Goal: Task Accomplishment & Management: Complete application form

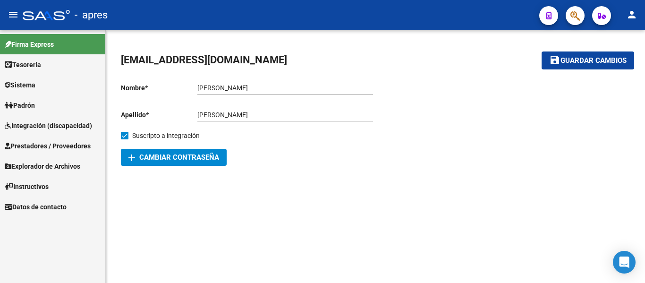
click at [73, 149] on span "Prestadores / Proveedores" at bounding box center [48, 146] width 86 height 10
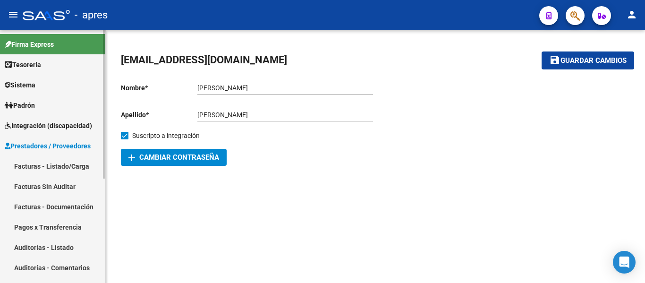
click at [70, 123] on span "Integración (discapacidad)" at bounding box center [48, 125] width 87 height 10
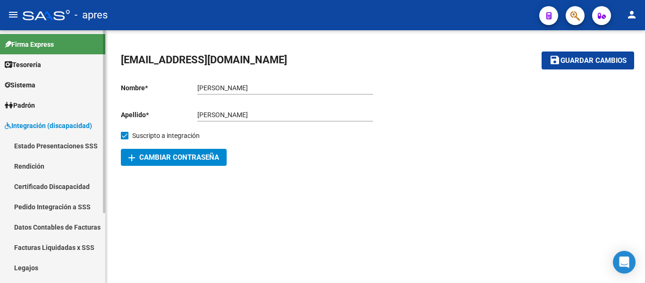
click at [44, 262] on link "Legajos" at bounding box center [52, 267] width 105 height 20
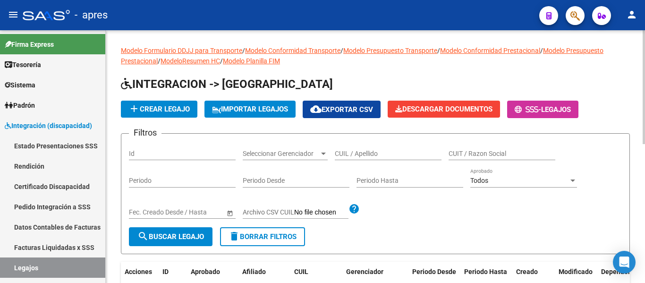
click at [356, 151] on input "CUIL / Apellido" at bounding box center [388, 154] width 107 height 8
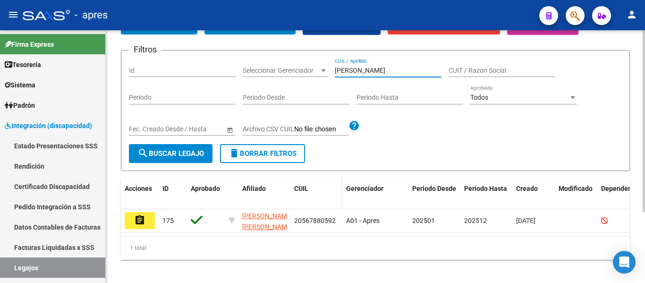
scroll to position [98, 0]
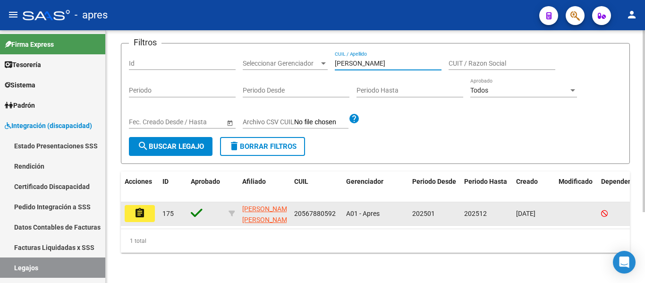
type input "[PERSON_NAME]"
click at [143, 207] on mat-icon "assignment" at bounding box center [139, 212] width 11 height 11
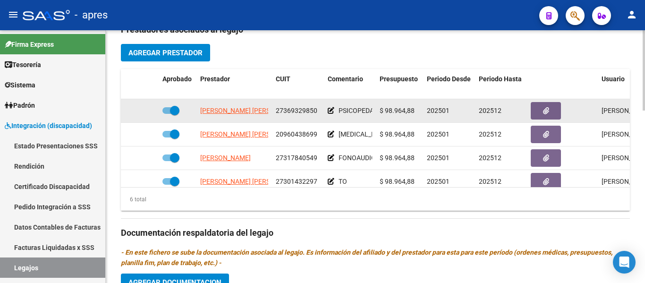
scroll to position [354, 0]
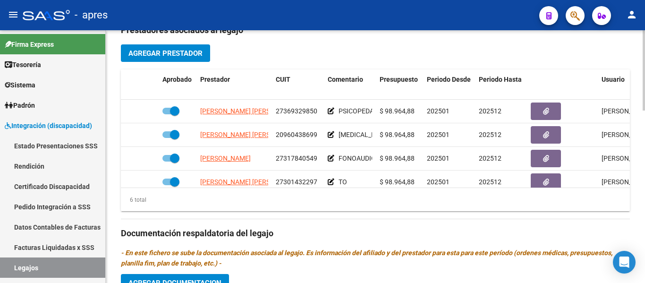
click at [184, 53] on span "Agregar Prestador" at bounding box center [165, 53] width 74 height 8
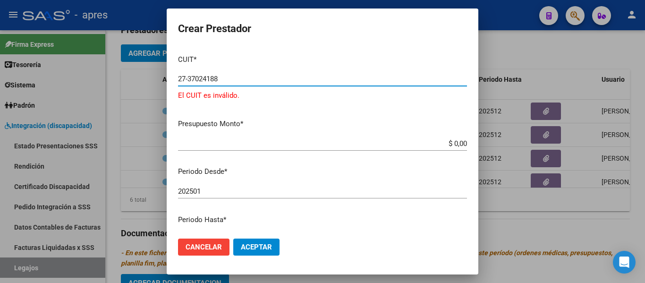
click at [229, 81] on input "27-37024188" at bounding box center [322, 79] width 289 height 8
type input "2"
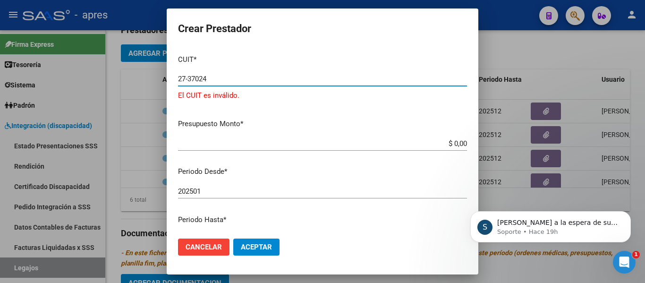
scroll to position [0, 0]
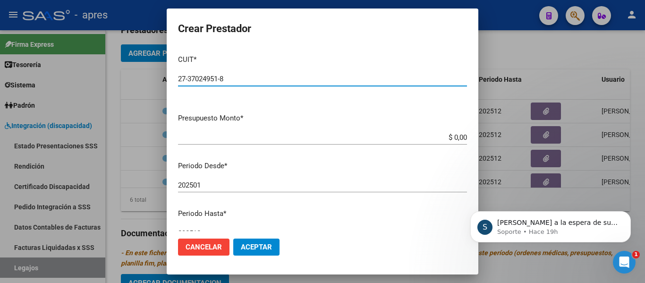
type input "27-37024951-8"
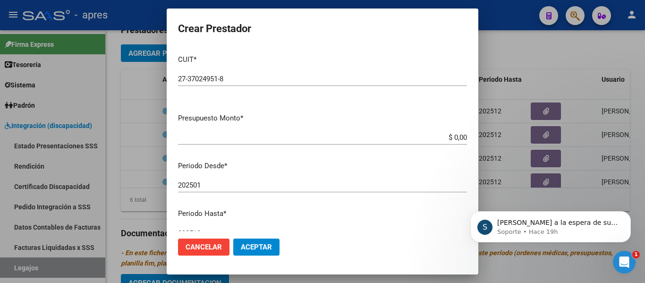
click at [621, 263] on icon "Abrir Intercom Messenger" at bounding box center [625, 262] width 16 height 16
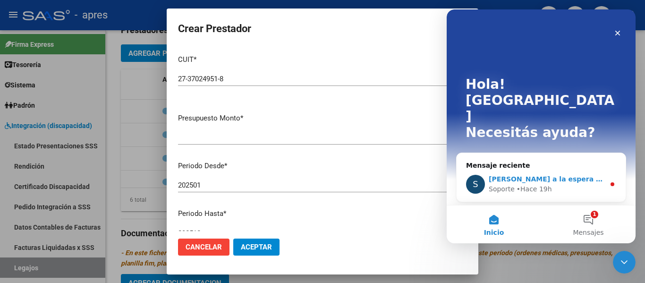
click at [564, 167] on div "S Quedamos a la espera de sus comentarios Soporte • Hace 19h" at bounding box center [541, 184] width 169 height 35
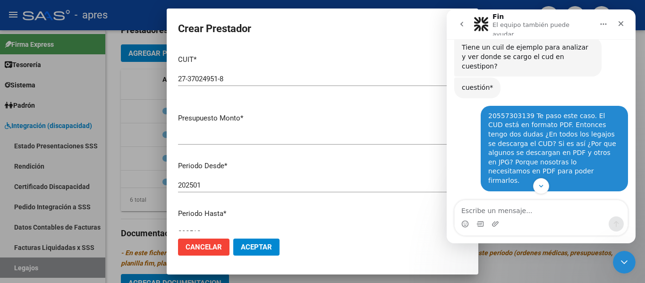
scroll to position [2488, 0]
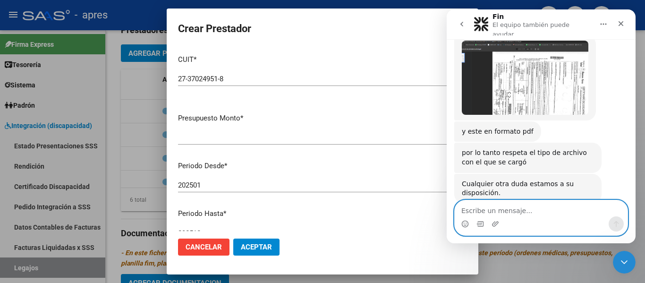
click at [490, 214] on textarea "Escribe un mensaje..." at bounding box center [541, 208] width 173 height 16
type textarea "b"
type textarea "Buenas tardes. [GEOGRAPHIC_DATA]"
paste textarea "Escribe un mensaje..."
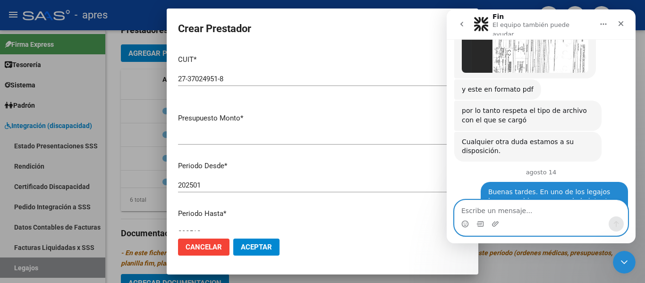
scroll to position [2551, 0]
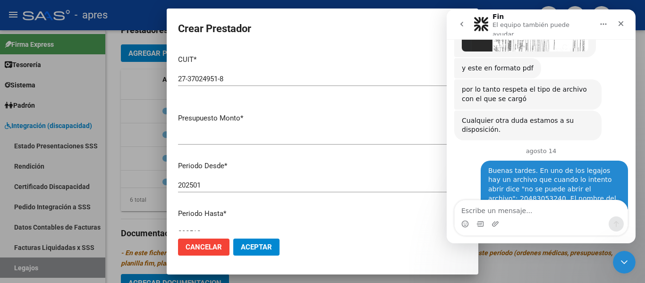
click at [465, 23] on icon "go back" at bounding box center [462, 24] width 8 height 8
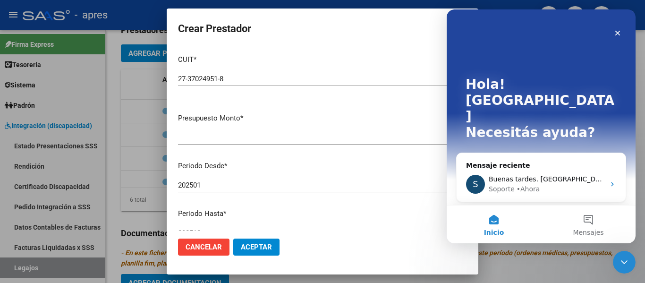
click at [630, 269] on div "Cerrar Intercom Messenger" at bounding box center [624, 262] width 23 height 23
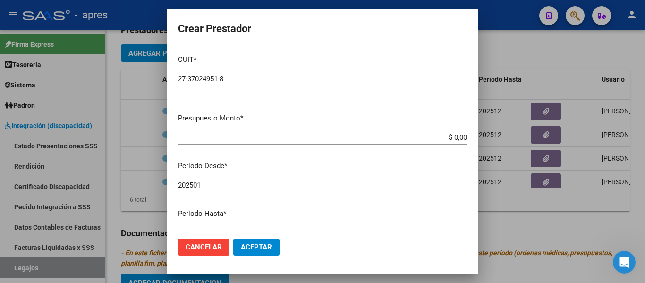
click at [457, 134] on input "$ 0,00" at bounding box center [322, 137] width 289 height 8
click at [458, 136] on input "$ 0,00" at bounding box center [322, 137] width 289 height 8
type input "$ 98.964,88"
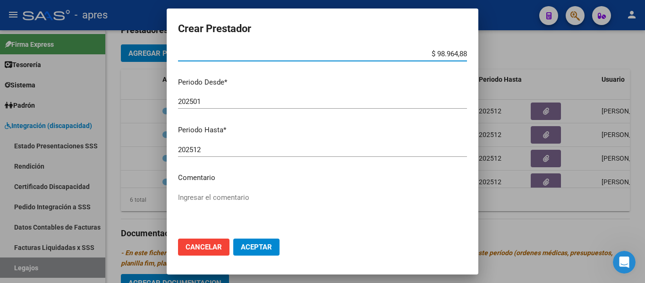
scroll to position [94, 0]
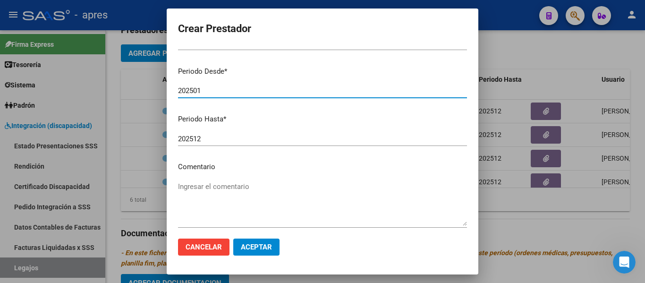
click at [231, 88] on input "202501" at bounding box center [322, 90] width 289 height 8
type input "202508"
click at [231, 186] on textarea "Ingresar el comentario" at bounding box center [322, 203] width 289 height 44
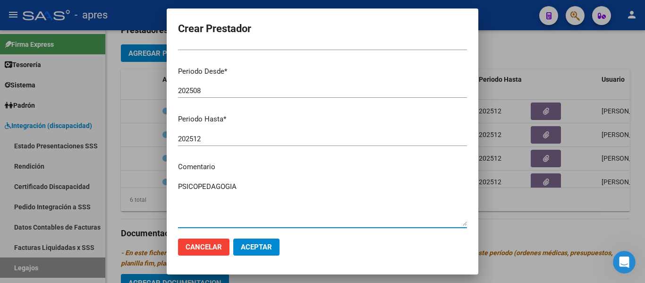
type textarea "PSICOPEDAGOGIA"
click at [263, 243] on span "Aceptar" at bounding box center [256, 247] width 31 height 8
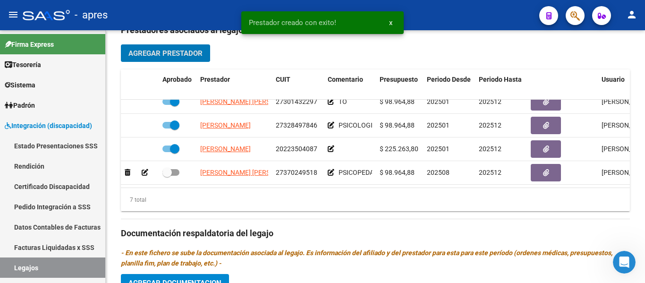
scroll to position [88, 0]
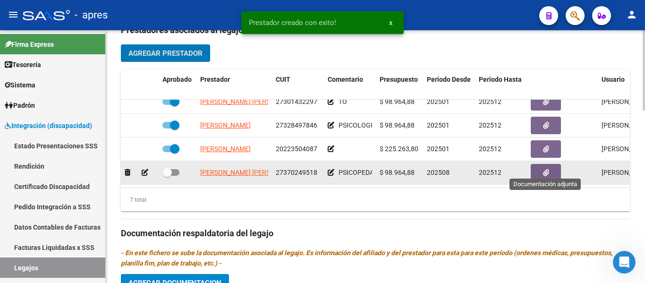
click at [548, 169] on icon "button" at bounding box center [546, 172] width 6 height 7
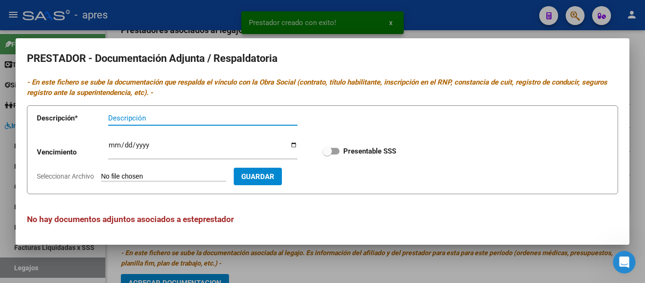
scroll to position [0, 0]
click at [322, 152] on span at bounding box center [326, 150] width 9 height 9
click at [327, 154] on input "Presentable SSS" at bounding box center [327, 154] width 0 height 0
checkbox input "true"
click at [162, 177] on input "Seleccionar Archivo" at bounding box center [163, 176] width 125 height 9
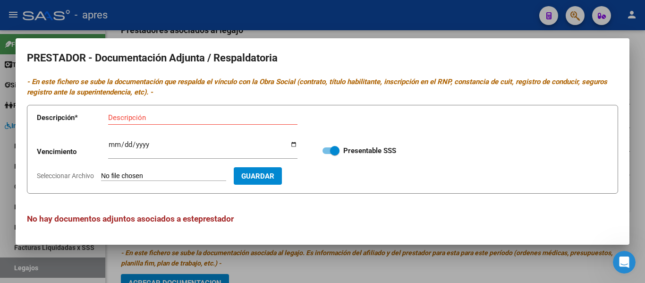
type input "C:\fakepath\Anexo PSP.pdf"
click at [273, 177] on span "Eliminar" at bounding box center [257, 175] width 32 height 8
click at [165, 179] on input "Seleccionar Archivo" at bounding box center [163, 176] width 125 height 9
type input "C:\fakepath\Arca PSP.pdf"
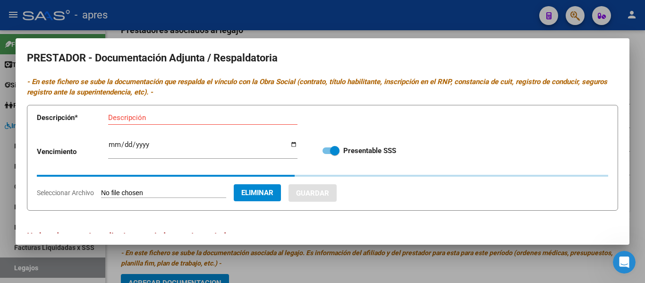
click at [190, 111] on app-form-text-field "Descripción * Descripción" at bounding box center [174, 119] width 274 height 28
click at [190, 113] on input "Descripción" at bounding box center [202, 117] width 189 height 8
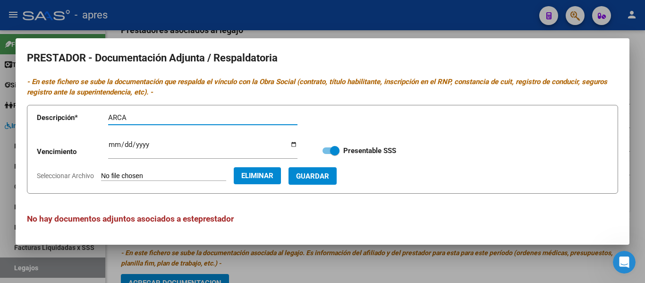
type input "ARCA"
click at [324, 178] on span "Guardar" at bounding box center [312, 176] width 33 height 8
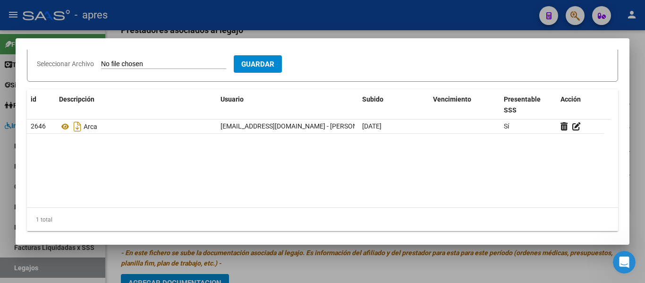
scroll to position [118, 0]
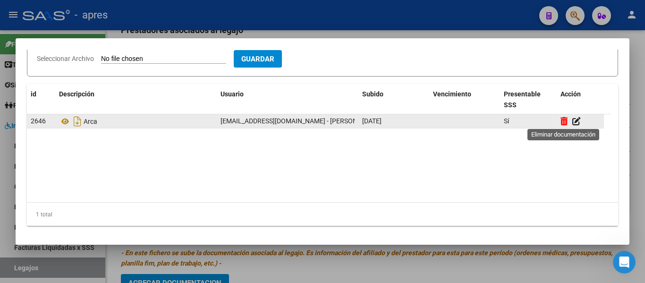
click at [563, 117] on icon at bounding box center [563, 121] width 7 height 9
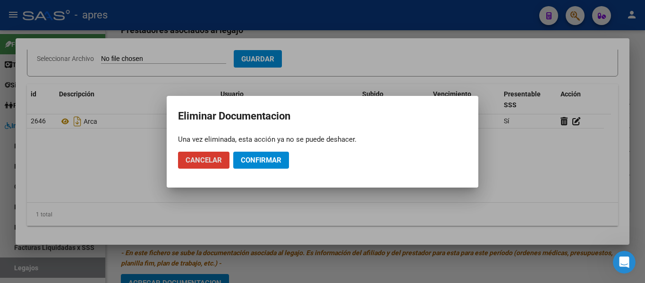
click at [274, 166] on button "Confirmar" at bounding box center [261, 160] width 56 height 17
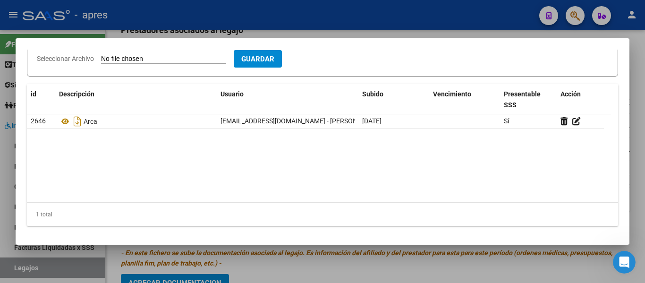
scroll to position [0, 0]
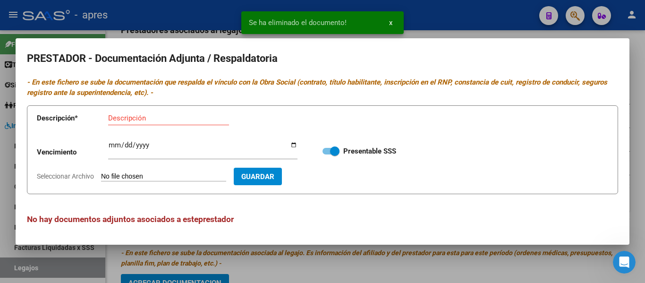
click at [171, 178] on input "Seleccionar Archivo" at bounding box center [163, 176] width 125 height 9
type input "C:\fakepath\Arca PSP.pdf"
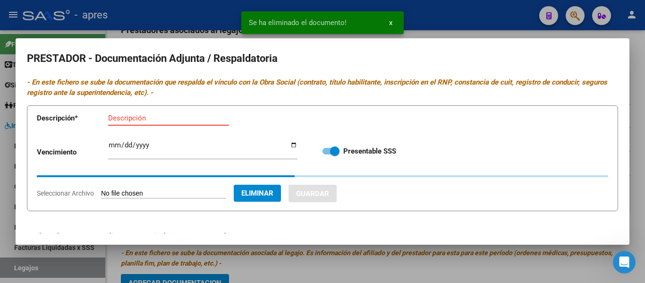
click at [155, 121] on input "Descripción" at bounding box center [168, 118] width 121 height 8
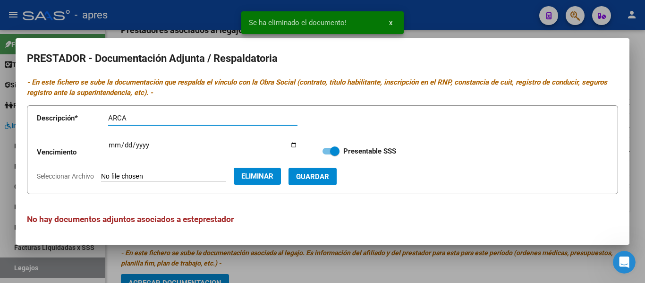
type input "ARCA"
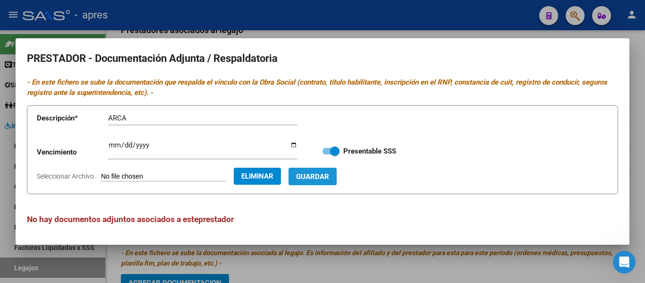
click at [329, 181] on span "Guardar" at bounding box center [312, 176] width 33 height 8
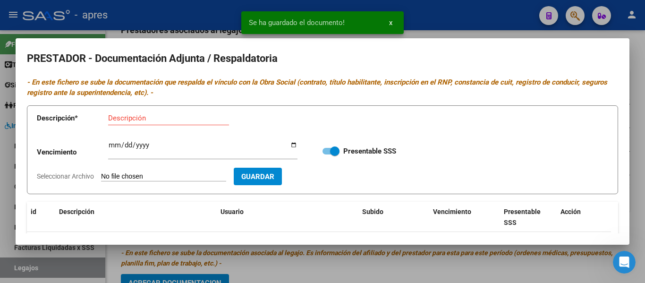
click at [145, 174] on input "Seleccionar Archivo" at bounding box center [163, 176] width 125 height 9
type input "C:\fakepath\CBU PSP.pdf"
click at [137, 116] on input "Descripción" at bounding box center [168, 118] width 121 height 8
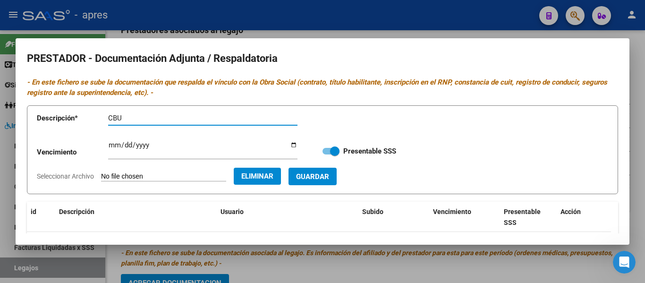
type input "CBU"
click at [329, 173] on span "Guardar" at bounding box center [312, 176] width 33 height 8
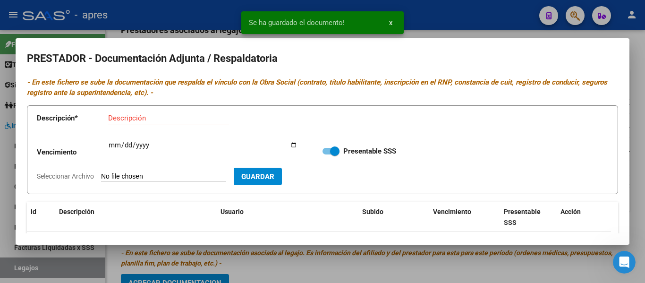
click at [135, 179] on input "Seleccionar Archivo" at bounding box center [163, 176] width 125 height 9
type input "C:\fakepath\DNI PSP.pdf"
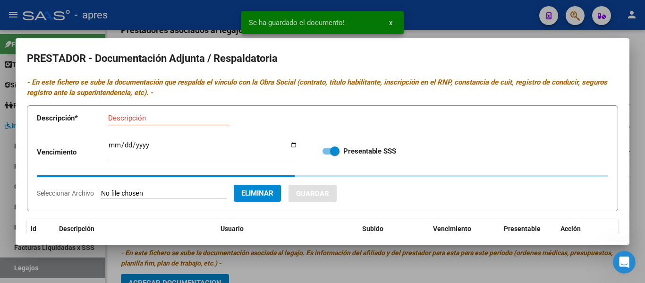
click at [142, 121] on input "Descripción" at bounding box center [168, 118] width 121 height 8
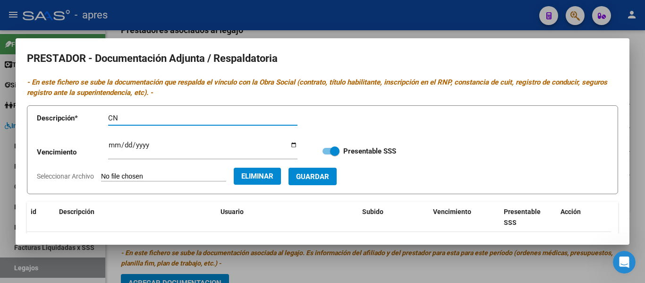
type input "C"
type input "DNI"
click at [329, 176] on span "Guardar" at bounding box center [312, 176] width 33 height 8
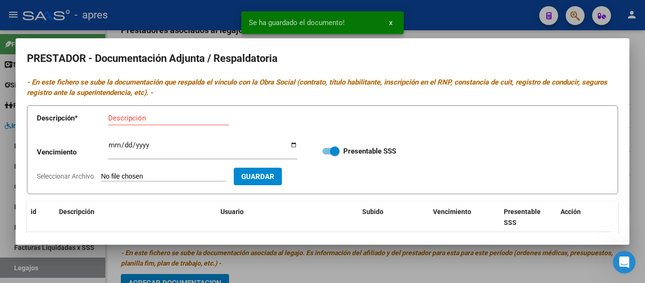
click at [159, 173] on input "Seleccionar Archivo" at bounding box center [163, 176] width 125 height 9
type input "C:\fakepath\Matricula PSP.pdf"
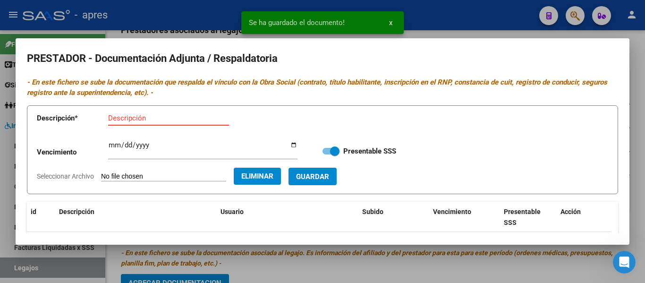
click at [172, 120] on input "Descripción" at bounding box center [168, 118] width 121 height 8
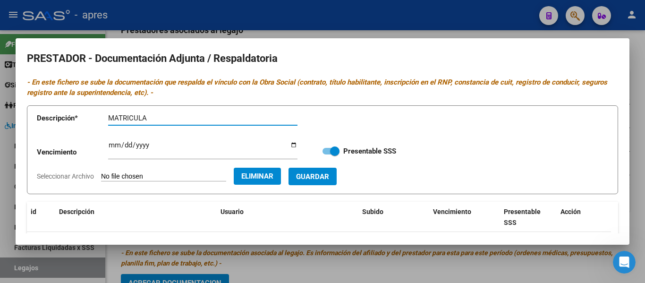
type input "MATRICULA"
click at [329, 176] on span "Guardar" at bounding box center [312, 176] width 33 height 8
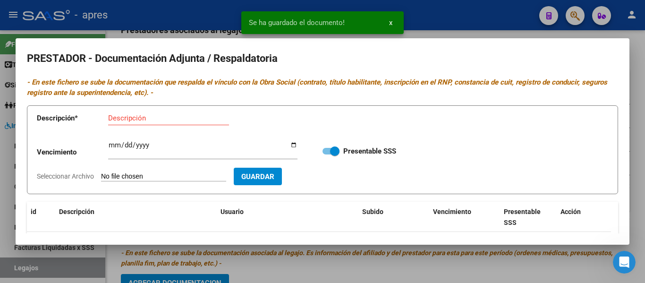
click at [160, 177] on input "Seleccionar Archivo" at bounding box center [163, 176] width 125 height 9
type input "C:\fakepath\RNP PSP.pdf"
click at [143, 116] on input "Descripción" at bounding box center [168, 118] width 121 height 8
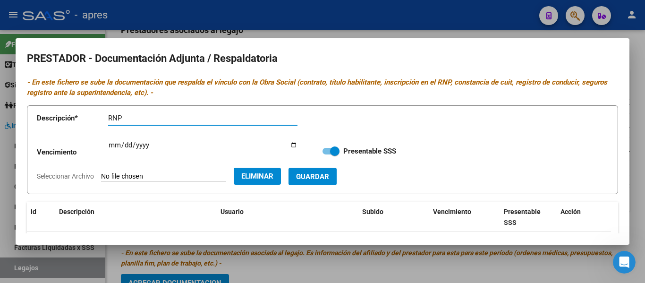
type input "RNP"
click at [329, 178] on span "Guardar" at bounding box center [312, 176] width 33 height 8
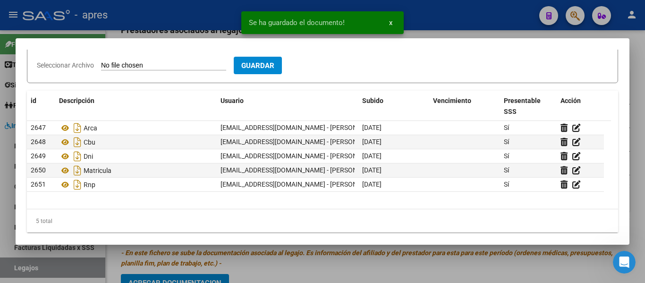
scroll to position [118, 0]
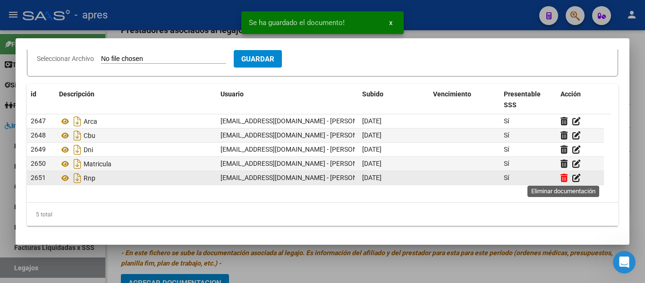
click at [568, 179] on icon at bounding box center [563, 177] width 7 height 9
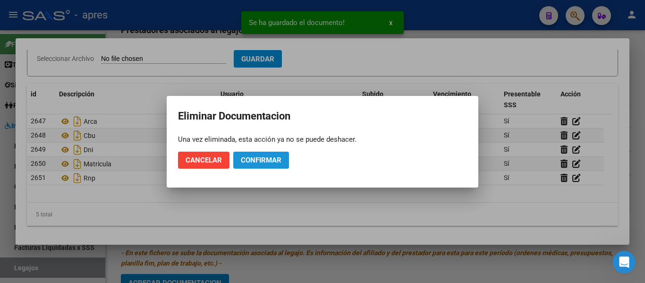
click at [261, 157] on span "Confirmar" at bounding box center [261, 160] width 41 height 8
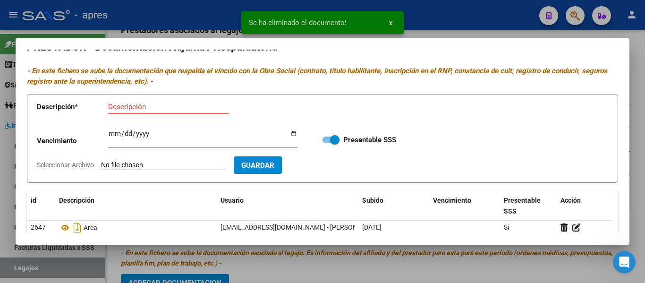
scroll to position [0, 0]
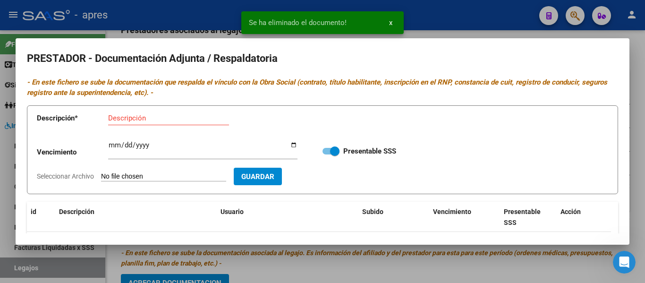
click at [143, 120] on input "Descripción" at bounding box center [168, 118] width 121 height 8
type input "RNP"
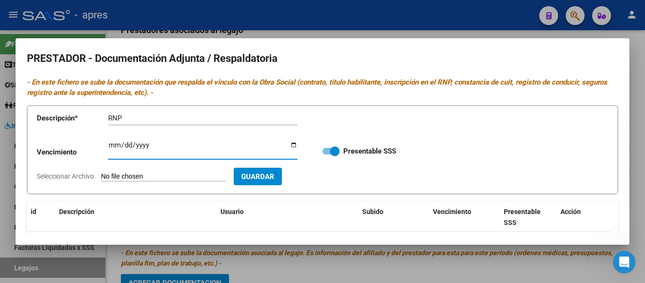
click at [116, 144] on input "Ingresar vencimiento" at bounding box center [202, 148] width 189 height 15
click at [126, 152] on input "Ingresar vencimiento" at bounding box center [202, 148] width 189 height 15
click at [126, 148] on input "Ingresar vencimiento" at bounding box center [202, 148] width 189 height 15
type input "[DATE]"
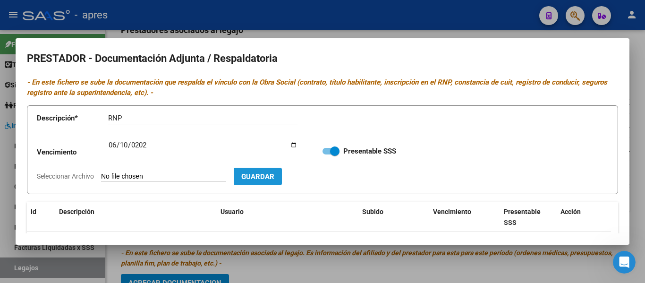
click at [274, 174] on span "Guardar" at bounding box center [257, 176] width 33 height 8
click at [279, 181] on button "Guardar" at bounding box center [258, 176] width 48 height 17
click at [148, 175] on input "Seleccionar Archivo" at bounding box center [163, 176] width 125 height 9
type input "C:\fakepath\RNP PSP.pdf"
click at [321, 183] on button "Guardar" at bounding box center [312, 176] width 48 height 17
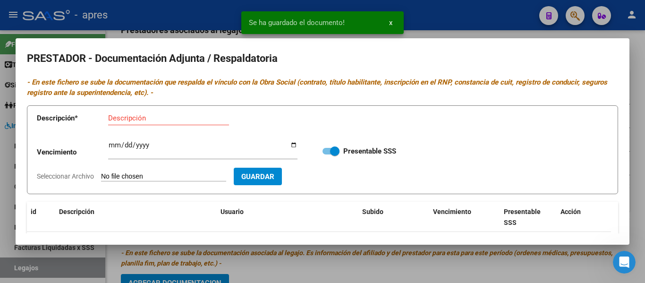
click at [151, 173] on input "Seleccionar Archivo" at bounding box center [163, 176] width 125 height 9
type input "C:\fakepath\Seguro PSP.pdf"
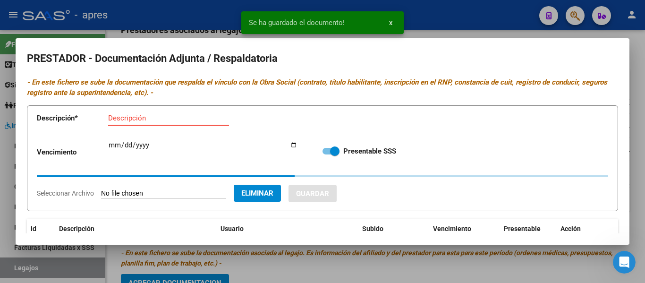
click at [164, 120] on input "Descripción" at bounding box center [168, 118] width 121 height 8
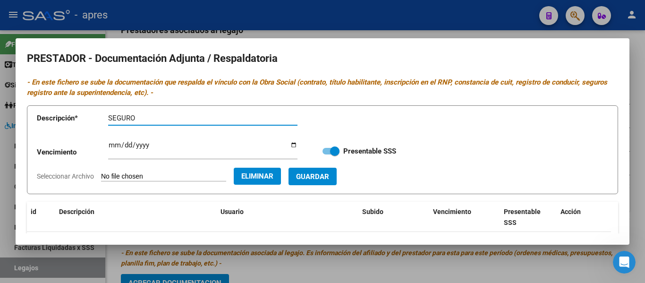
type input "SEGURO"
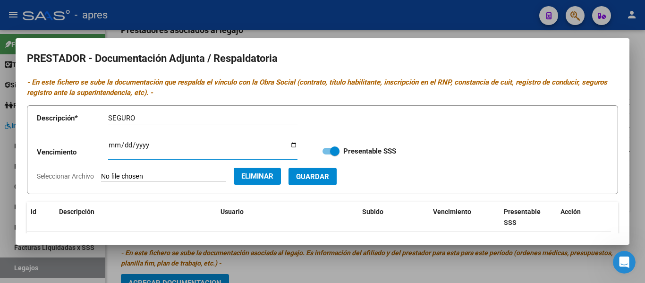
click at [109, 143] on input "Ingresar vencimiento" at bounding box center [202, 148] width 189 height 15
type input "[DATE]"
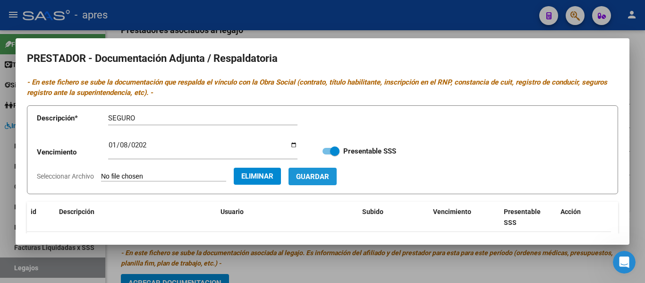
click at [320, 177] on span "Guardar" at bounding box center [312, 176] width 33 height 8
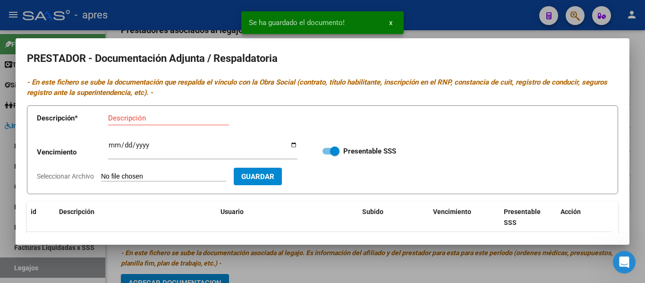
click at [132, 177] on input "Seleccionar Archivo" at bounding box center [163, 176] width 125 height 9
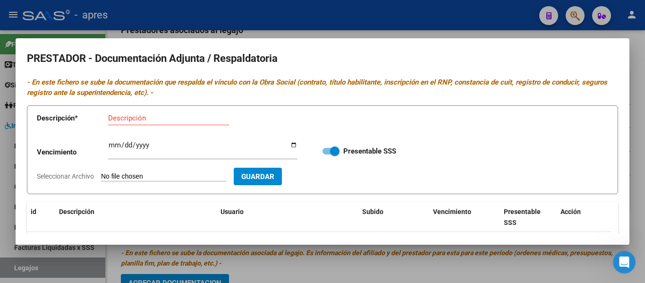
type input "C:\fakepath\Titulo PSP.pdf"
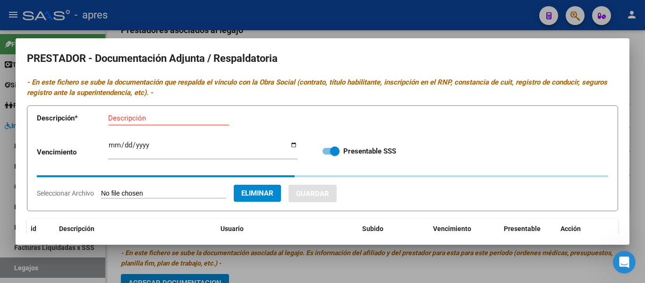
click at [204, 112] on div "Descripción" at bounding box center [168, 118] width 121 height 14
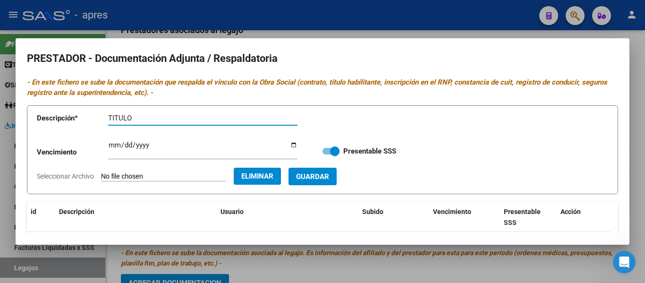
type input "TITULO"
click at [337, 178] on button "Guardar" at bounding box center [312, 176] width 48 height 17
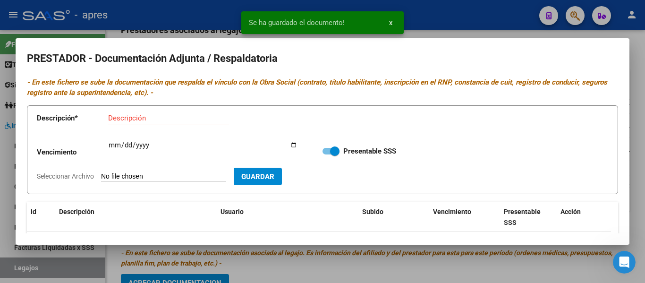
click at [369, 267] on div at bounding box center [322, 141] width 645 height 283
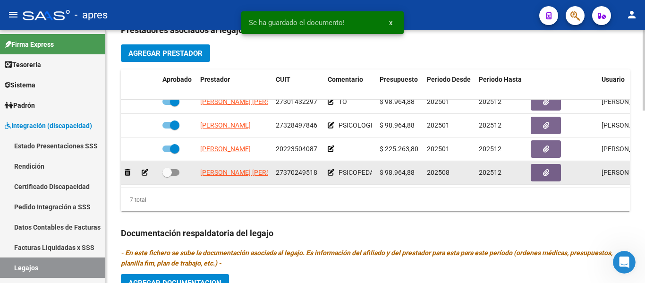
click at [167, 168] on span at bounding box center [166, 172] width 9 height 9
click at [167, 176] on input "checkbox" at bounding box center [167, 176] width 0 height 0
checkbox input "true"
click at [557, 166] on button "button" at bounding box center [546, 172] width 30 height 17
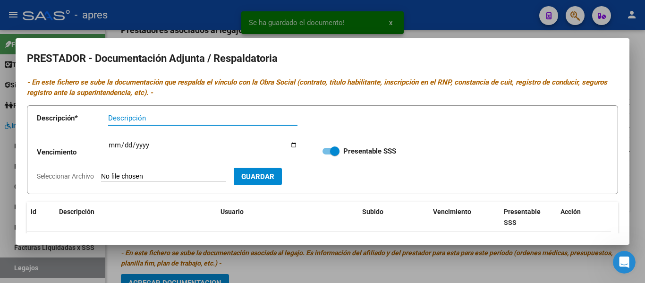
scroll to position [118, 0]
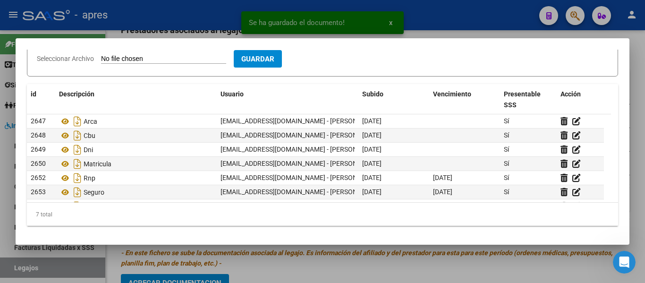
click at [413, 255] on div at bounding box center [322, 141] width 645 height 283
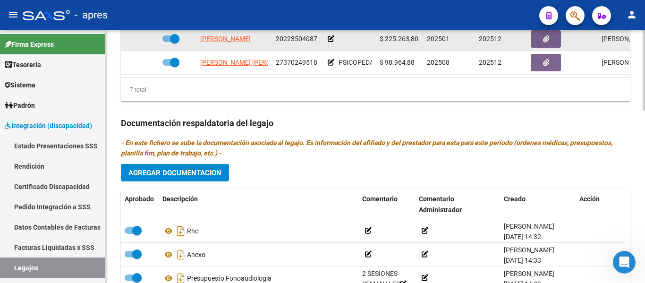
scroll to position [354, 0]
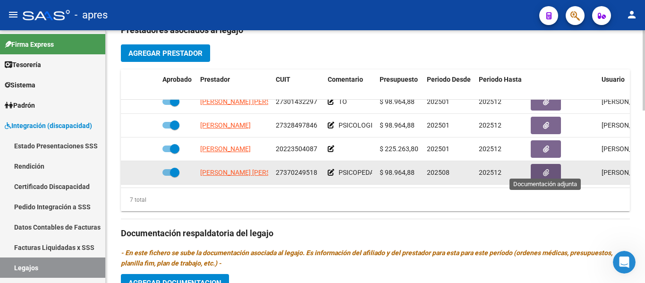
click at [531, 170] on button "button" at bounding box center [546, 172] width 30 height 17
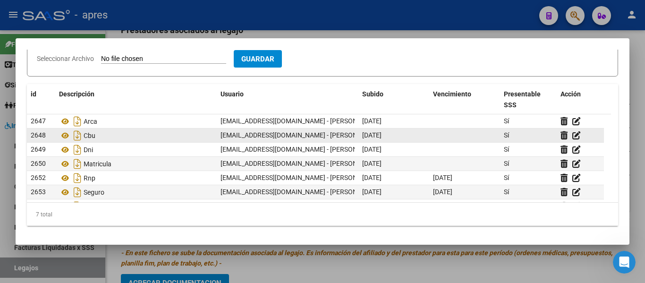
scroll to position [15, 0]
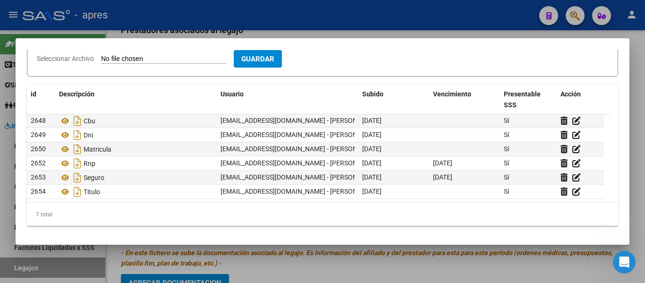
click at [335, 264] on div at bounding box center [322, 141] width 645 height 283
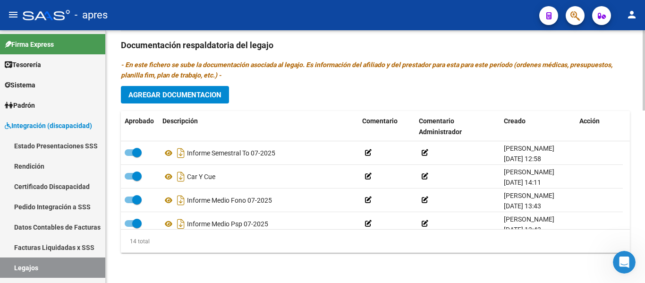
scroll to position [246, 0]
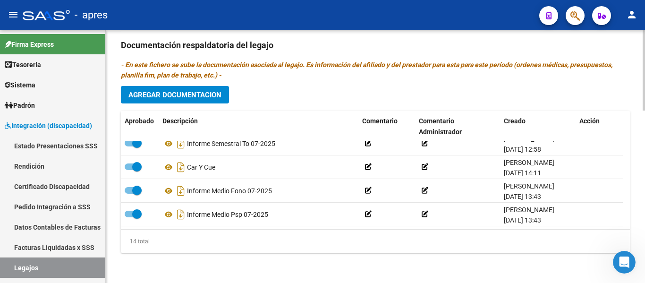
click at [183, 88] on button "Agregar Documentacion" at bounding box center [175, 94] width 108 height 17
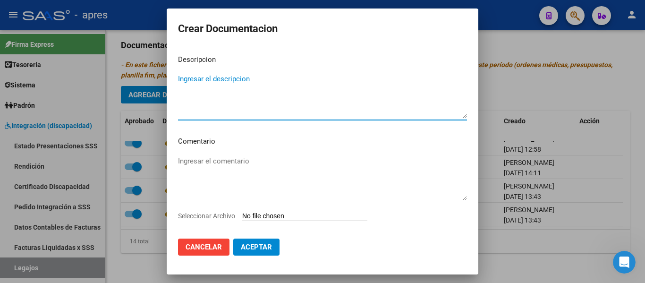
click at [281, 212] on input "Seleccionar Archivo" at bounding box center [304, 216] width 125 height 9
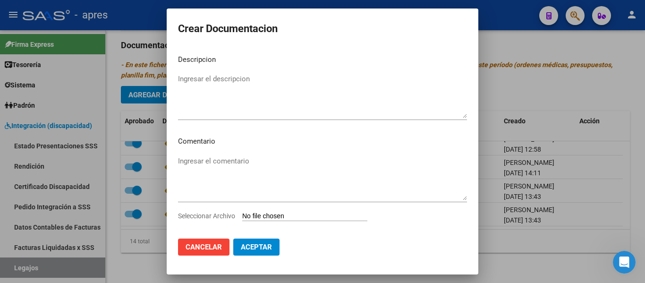
type input "C:\fakepath\Anexo PSP.pdf"
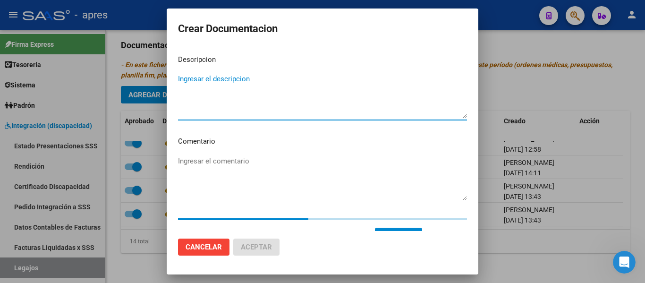
click at [230, 83] on textarea "Ingresar el descripcion" at bounding box center [322, 96] width 289 height 44
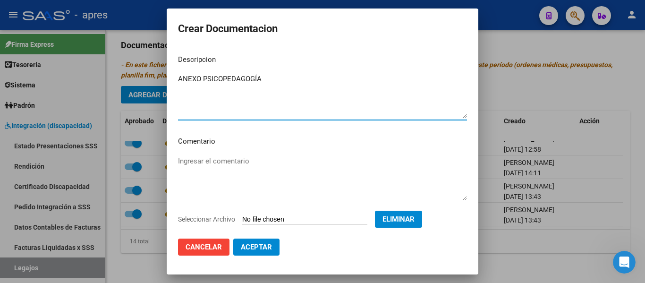
type textarea "ANEXO PSICOPEDAGOGÍA"
click at [246, 179] on textarea "Ingresar el comentario" at bounding box center [322, 178] width 289 height 44
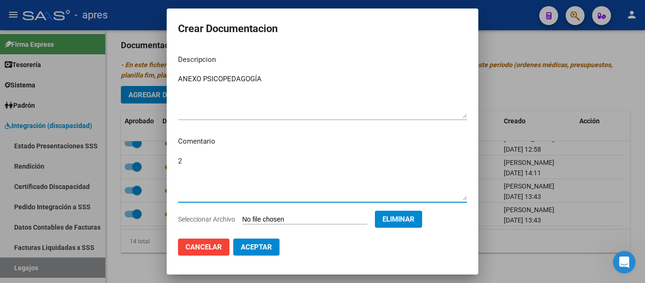
type textarea "2"
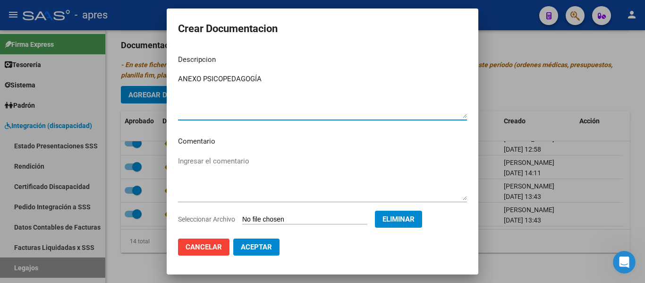
click at [273, 78] on textarea "ANEXO PSICOPEDAGOGÍA" at bounding box center [322, 96] width 289 height 44
click at [253, 250] on span "Aceptar" at bounding box center [256, 247] width 31 height 8
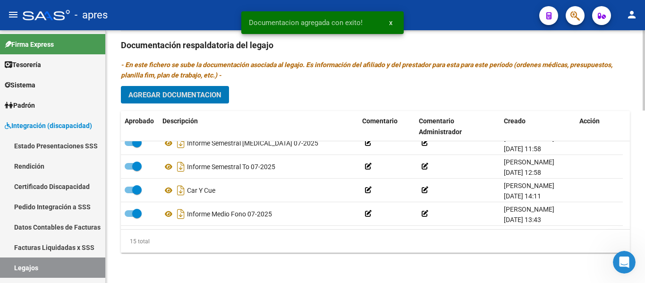
click at [185, 101] on button "Agregar Documentacion" at bounding box center [175, 94] width 108 height 17
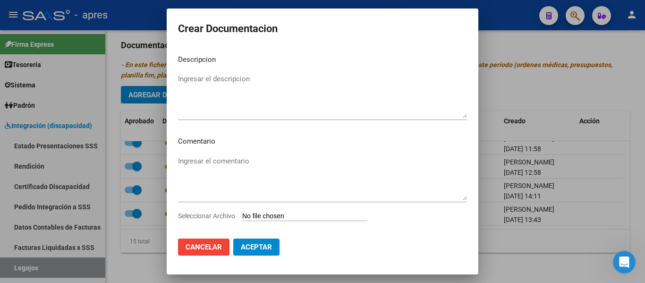
click at [263, 217] on input "Seleccionar Archivo" at bounding box center [304, 216] width 125 height 9
type input "C:\fakepath\[PERSON_NAME] Presupuesto PSP 2025.pdf"
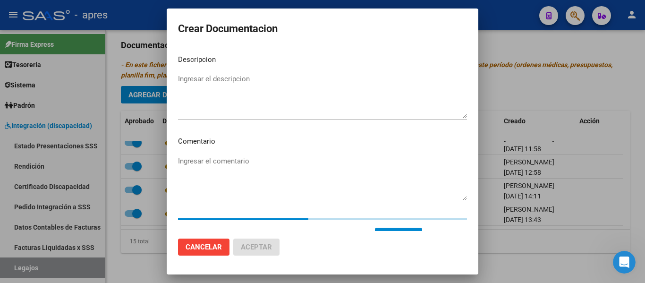
click at [237, 107] on textarea "Ingresar el descripcion" at bounding box center [322, 96] width 289 height 44
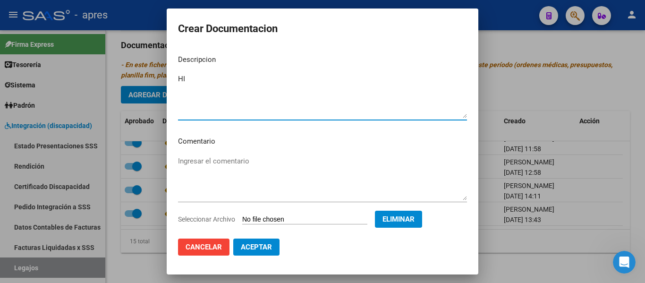
type textarea "H"
type textarea "PRESUPUESTO PSICOPEDAGOGÍA"
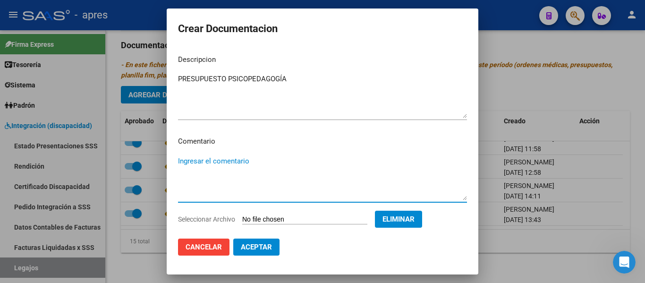
click at [281, 166] on textarea "Ingresar el comentario" at bounding box center [322, 178] width 289 height 44
type textarea "2 SESIONES SEMANALES"
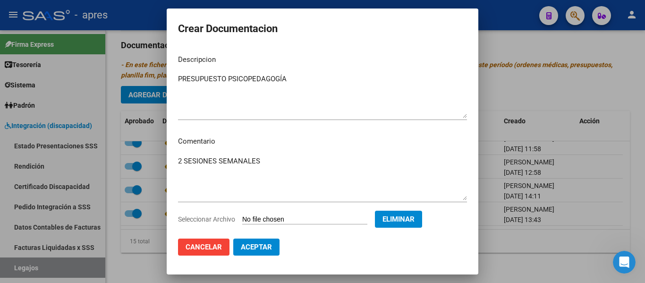
click at [280, 246] on mat-dialog-actions "Cancelar Aceptar" at bounding box center [322, 247] width 289 height 32
click at [271, 246] on span "Aceptar" at bounding box center [256, 247] width 31 height 8
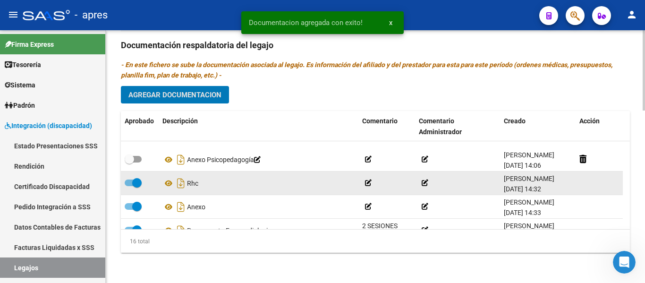
scroll to position [0, 0]
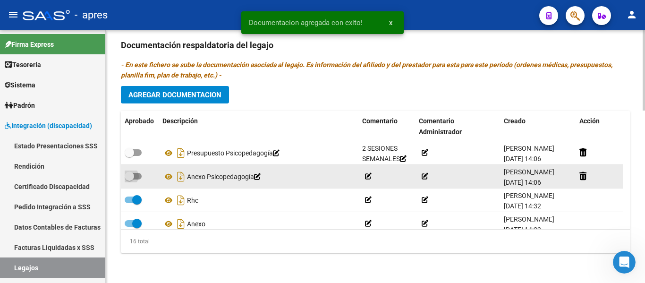
click at [140, 171] on label at bounding box center [133, 175] width 17 height 11
click at [129, 179] on input "checkbox" at bounding box center [129, 179] width 0 height 0
checkbox input "true"
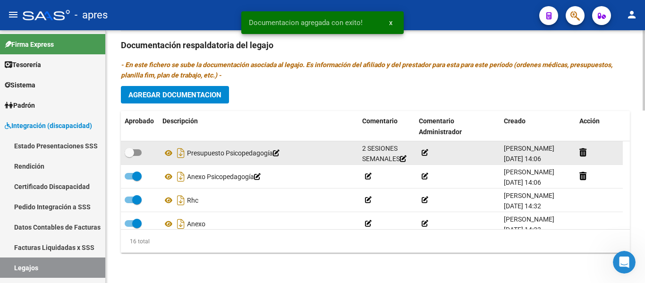
click at [134, 156] on span at bounding box center [129, 152] width 9 height 9
click at [129, 156] on input "checkbox" at bounding box center [129, 156] width 0 height 0
click at [134, 156] on span at bounding box center [129, 152] width 9 height 9
click at [129, 156] on input "checkbox" at bounding box center [129, 156] width 0 height 0
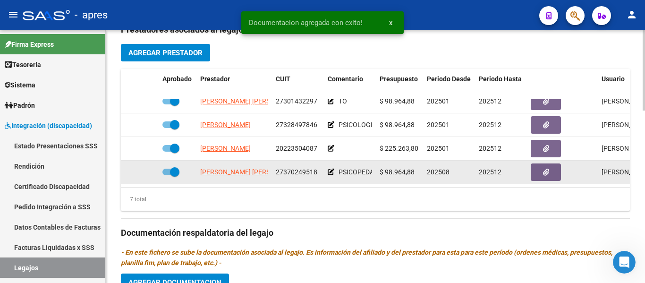
scroll to position [354, 0]
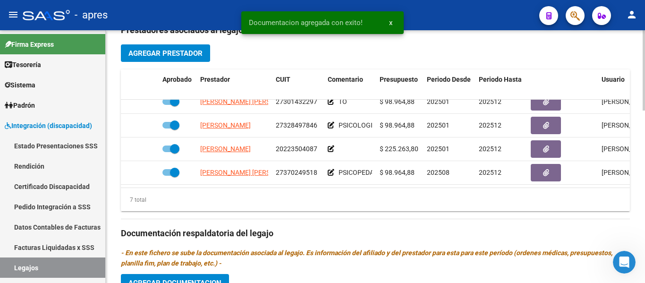
checkbox input "false"
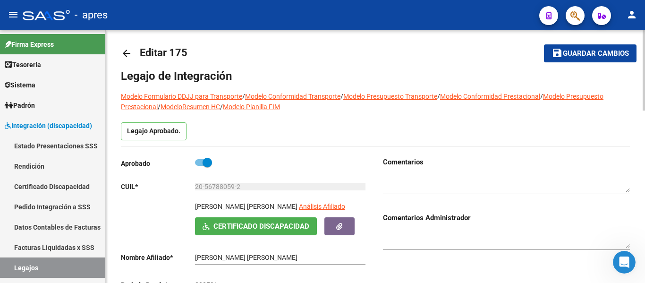
scroll to position [0, 0]
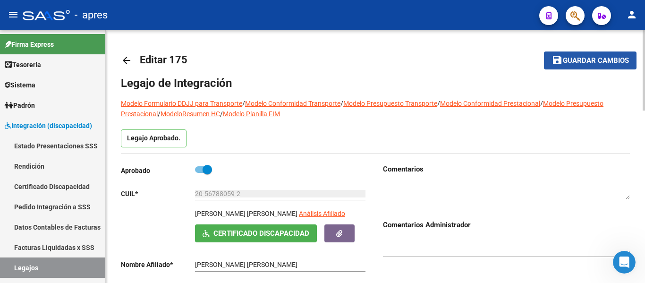
click at [592, 68] on button "save Guardar cambios" at bounding box center [590, 59] width 93 height 17
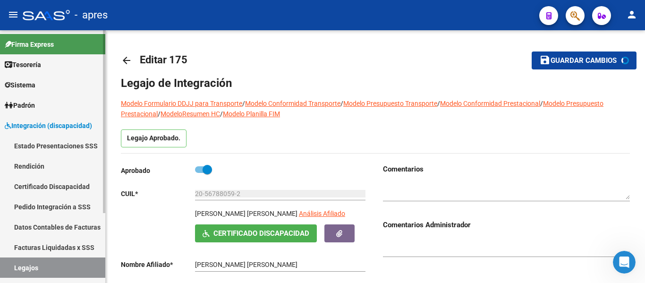
click at [71, 266] on link "Legajos" at bounding box center [52, 267] width 105 height 20
